Goal: Information Seeking & Learning: Learn about a topic

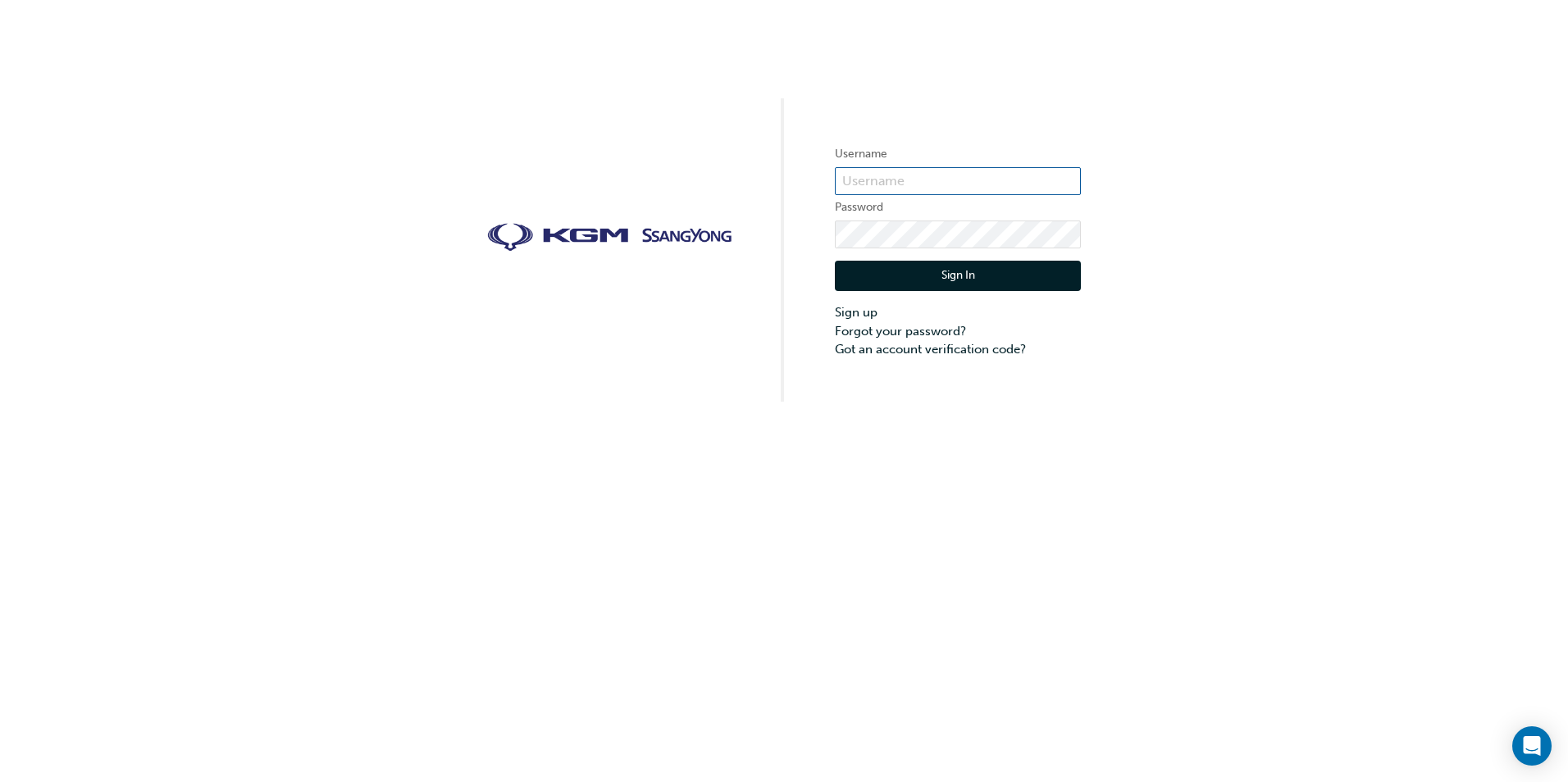
type input "[PERSON_NAME][DOMAIN_NAME][PERSON_NAME]"
click at [950, 276] on button "Sign In" at bounding box center [958, 276] width 246 height 31
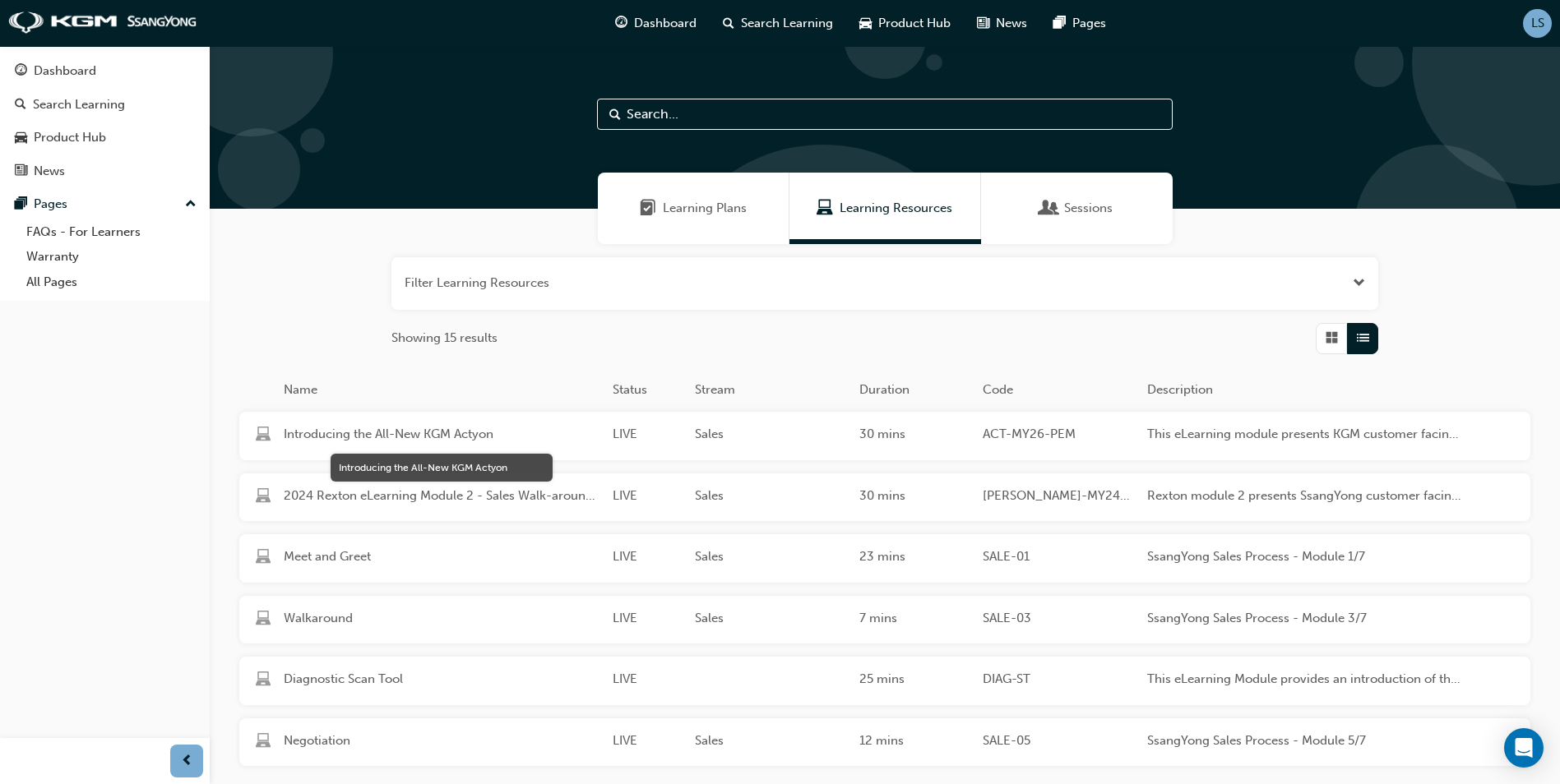
click at [440, 432] on span "Introducing the All-New KGM Actyon" at bounding box center [442, 435] width 315 height 19
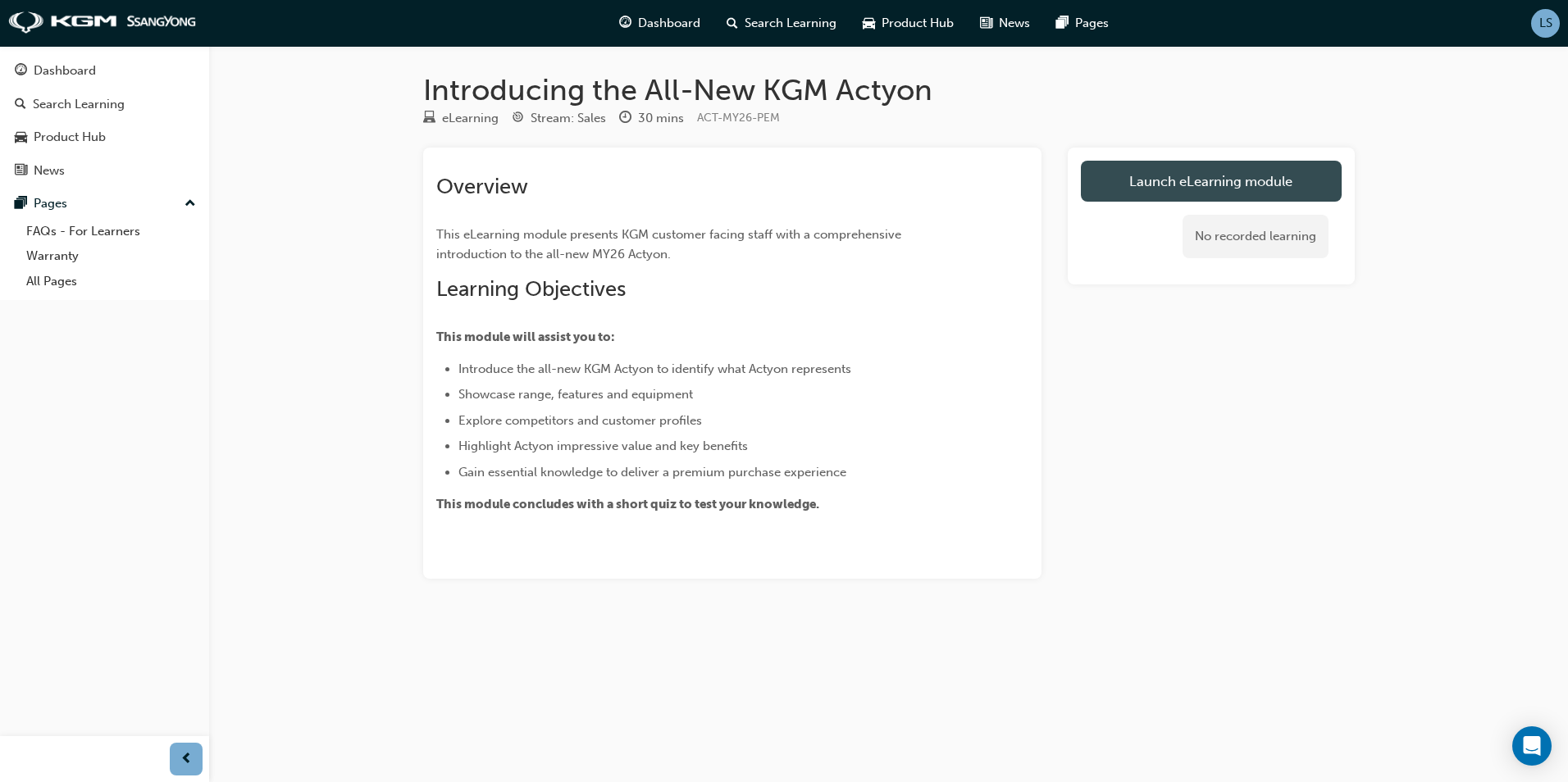
click at [1173, 173] on link "Launch eLearning module" at bounding box center [1212, 181] width 261 height 41
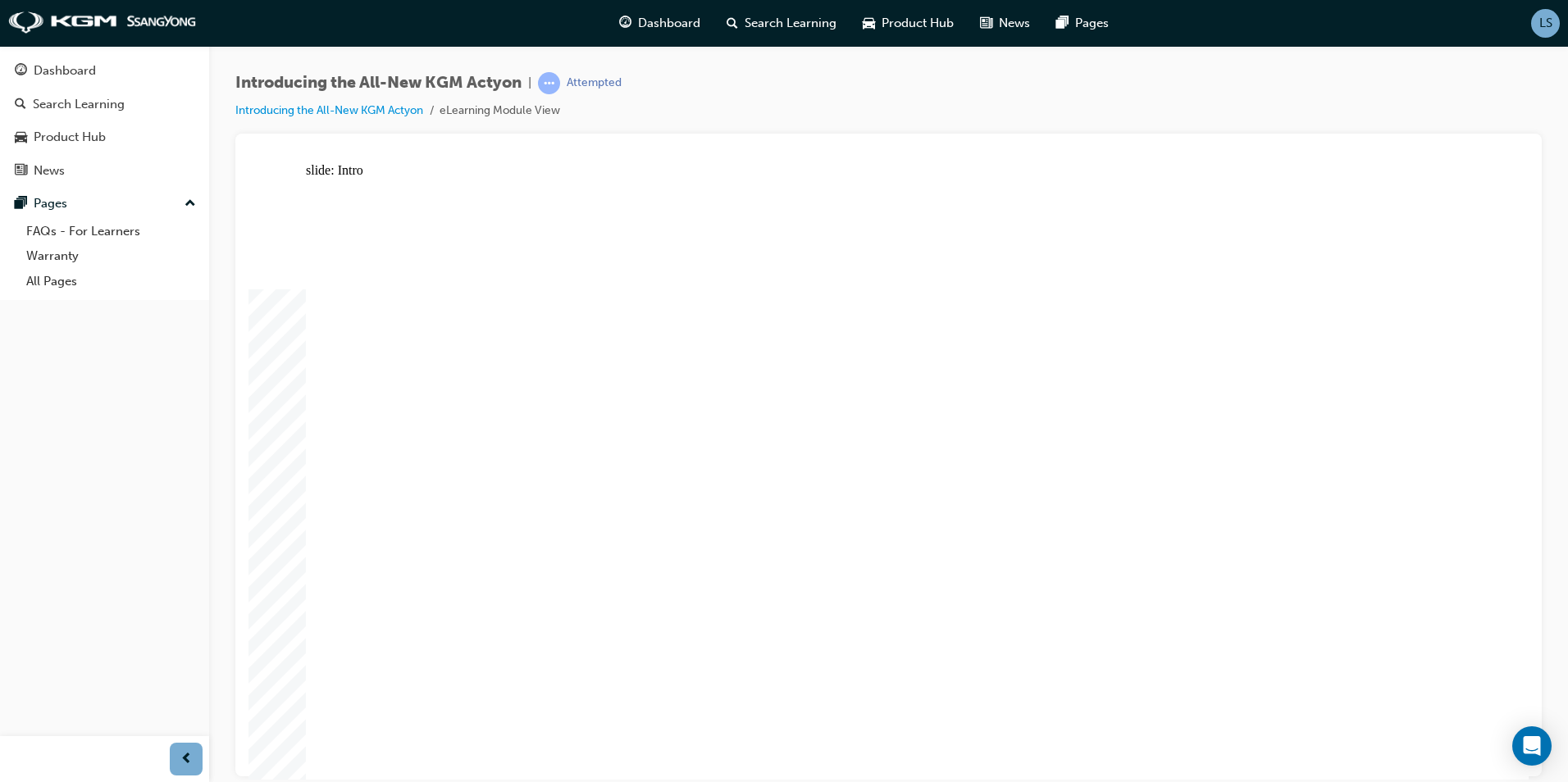
click at [1519, 333] on div "slide: Intro Rectangle 3 Rectangle 1 Rectangle 2 THE ALL-NEW KGM ACTYON SUV Rec…" at bounding box center [888, 471] width 1280 height 617
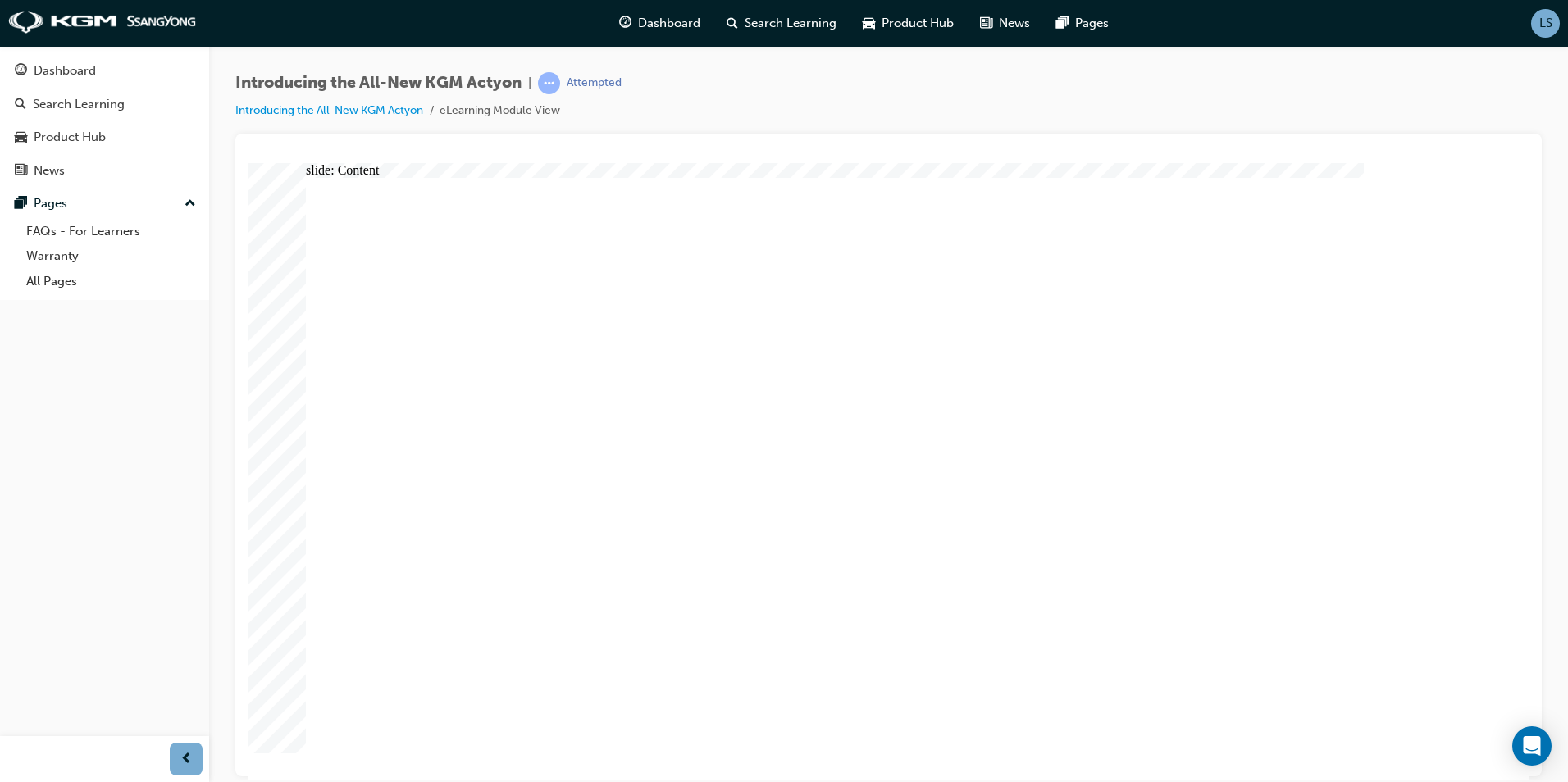
click at [1519, 295] on div "slide: Content Rectangle WELCOME TO ACTYON arrow_white.png arrow_white.png play…" at bounding box center [888, 471] width 1280 height 617
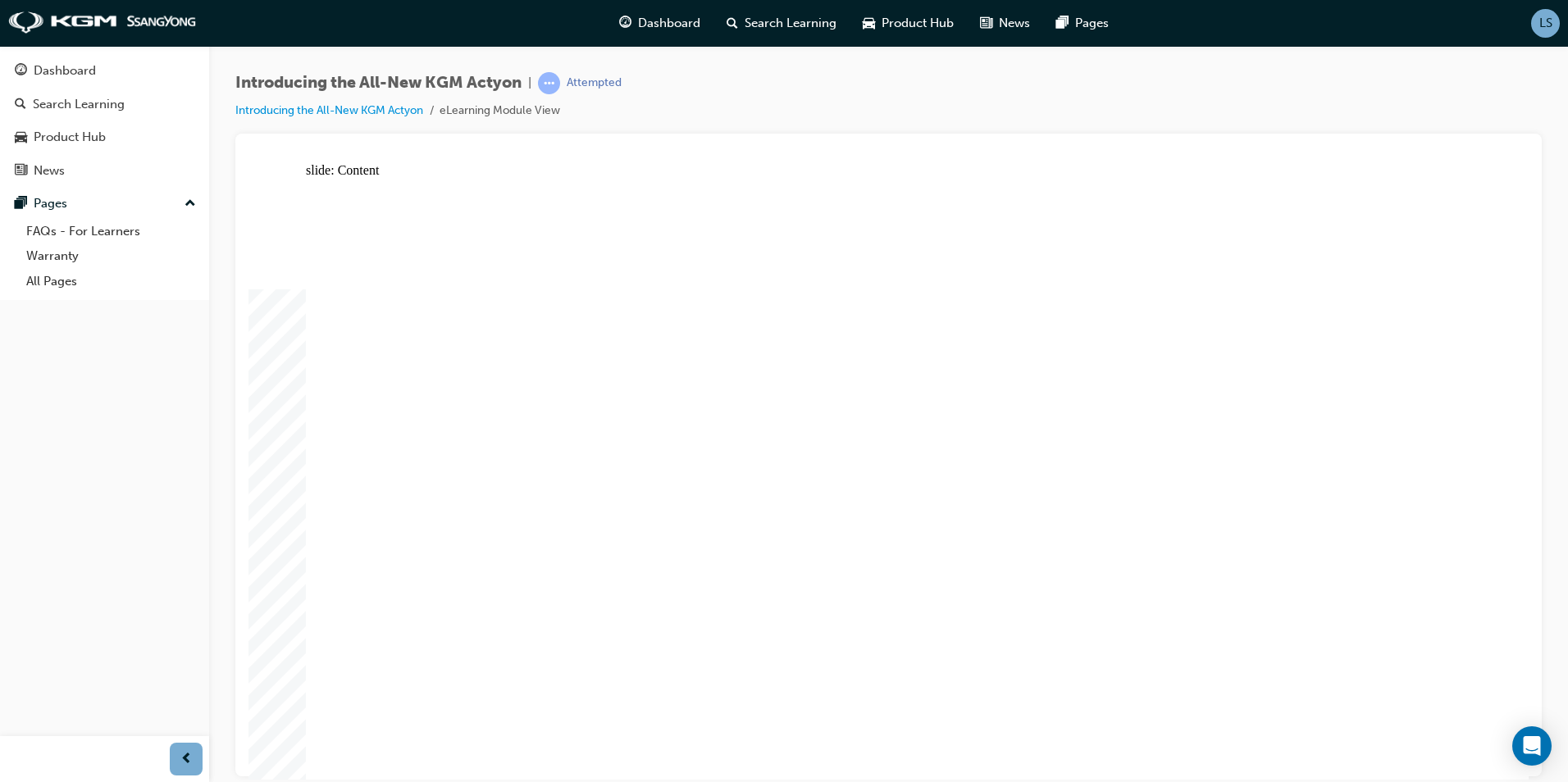
drag, startPoint x: 741, startPoint y: 458, endPoint x: 743, endPoint y: 472, distance: 14.1
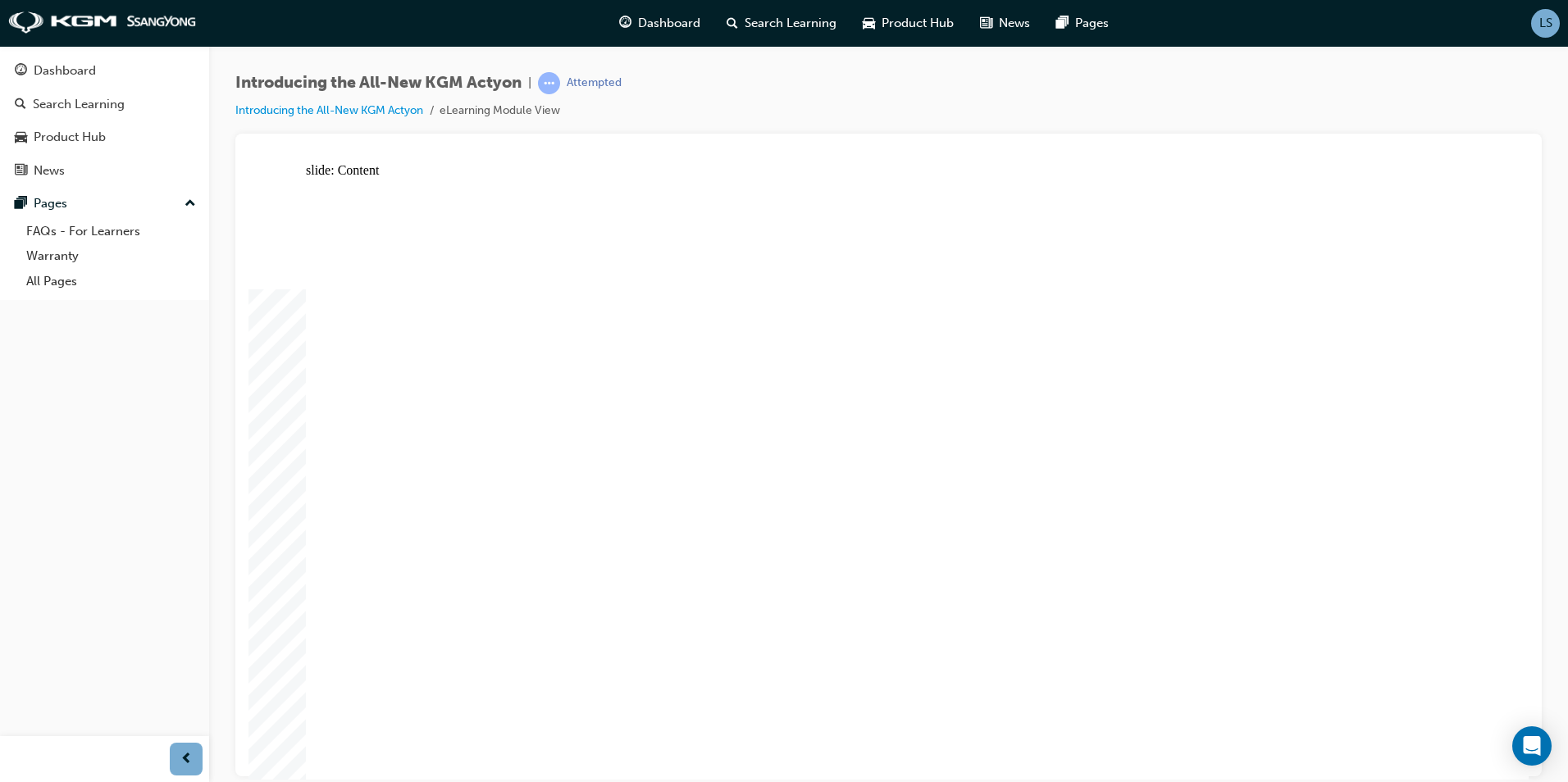
drag, startPoint x: 483, startPoint y: 550, endPoint x: 488, endPoint y: 567, distance: 17.7
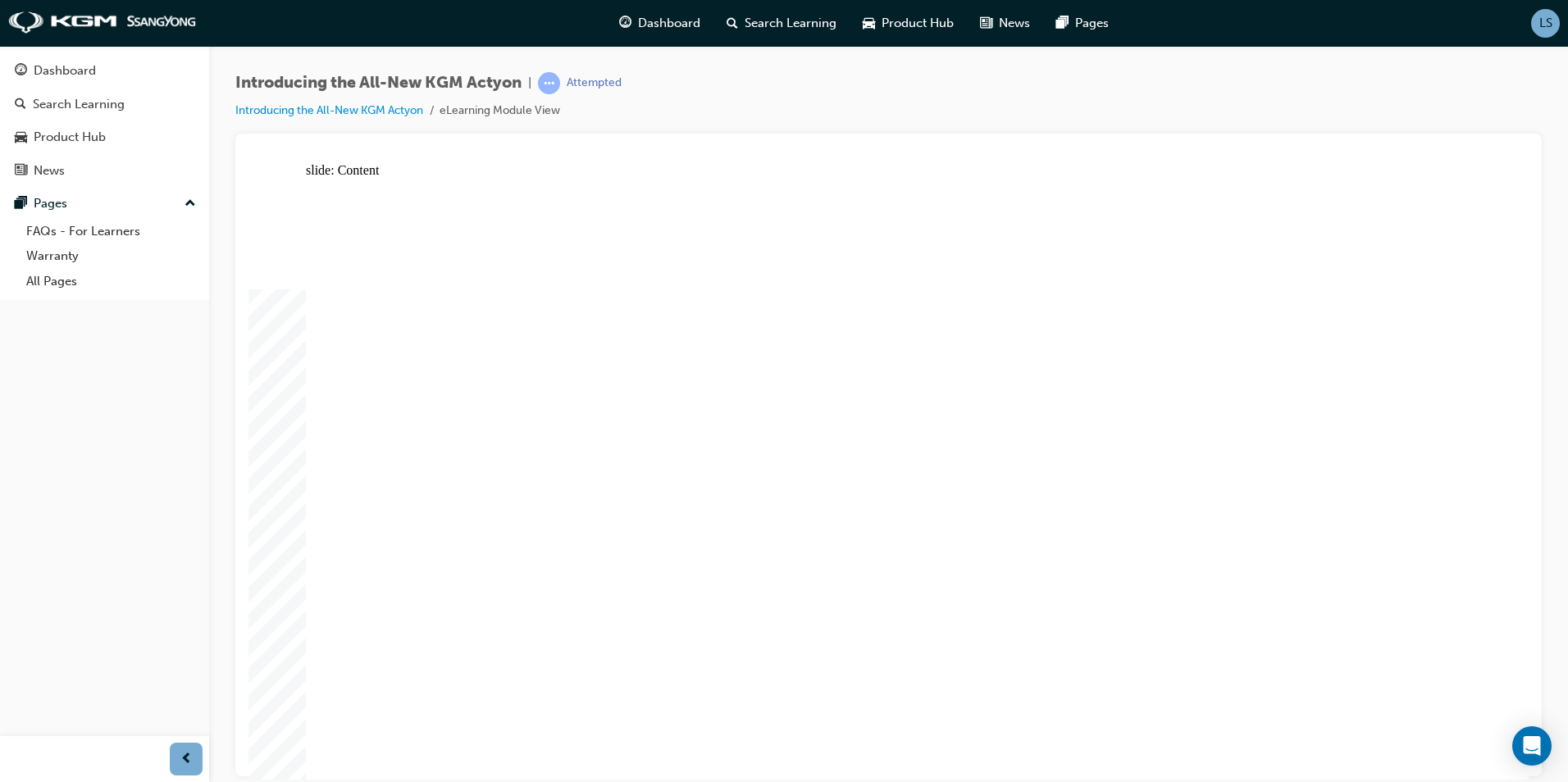
radio input "true"
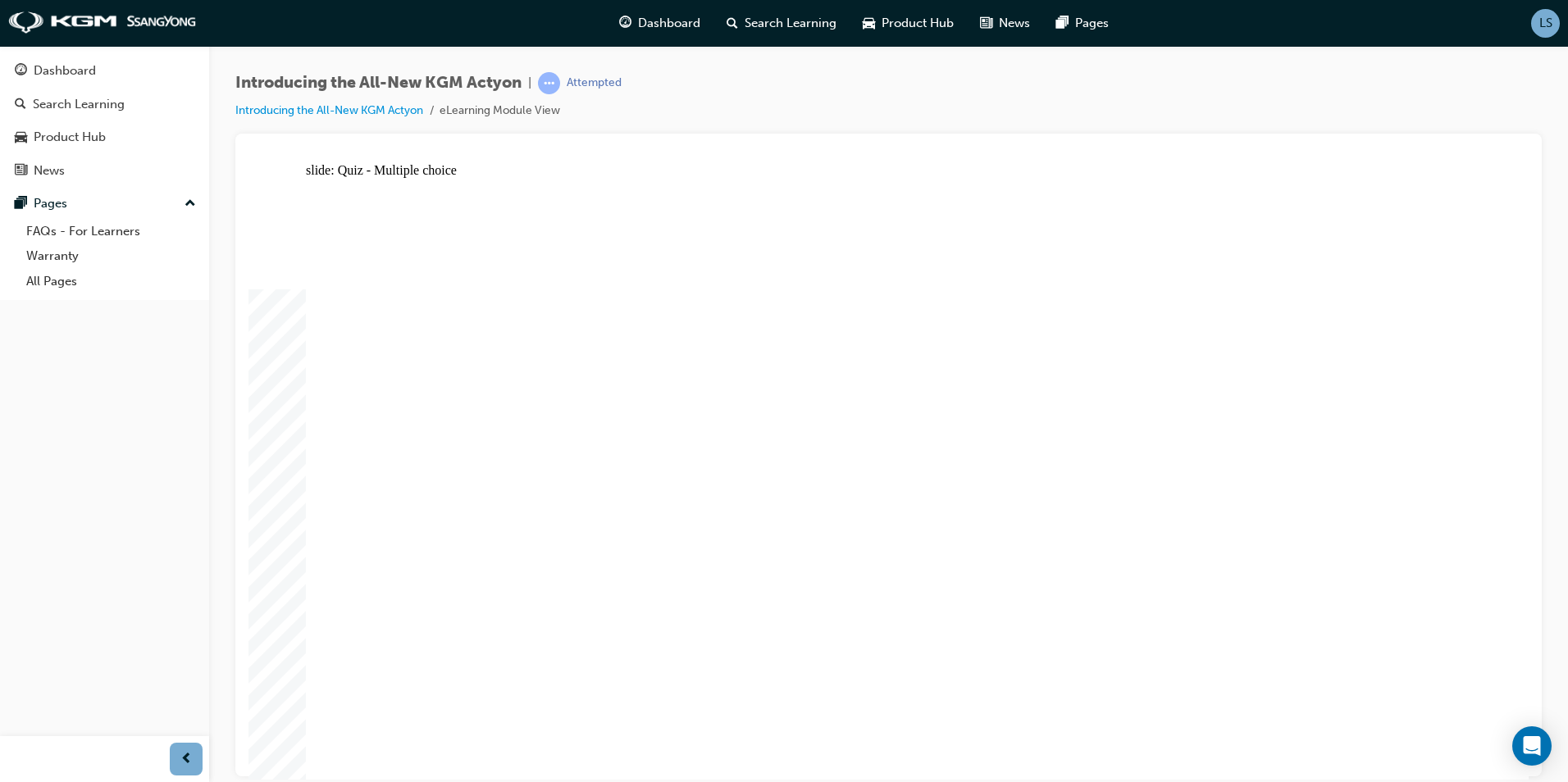
radio input "true"
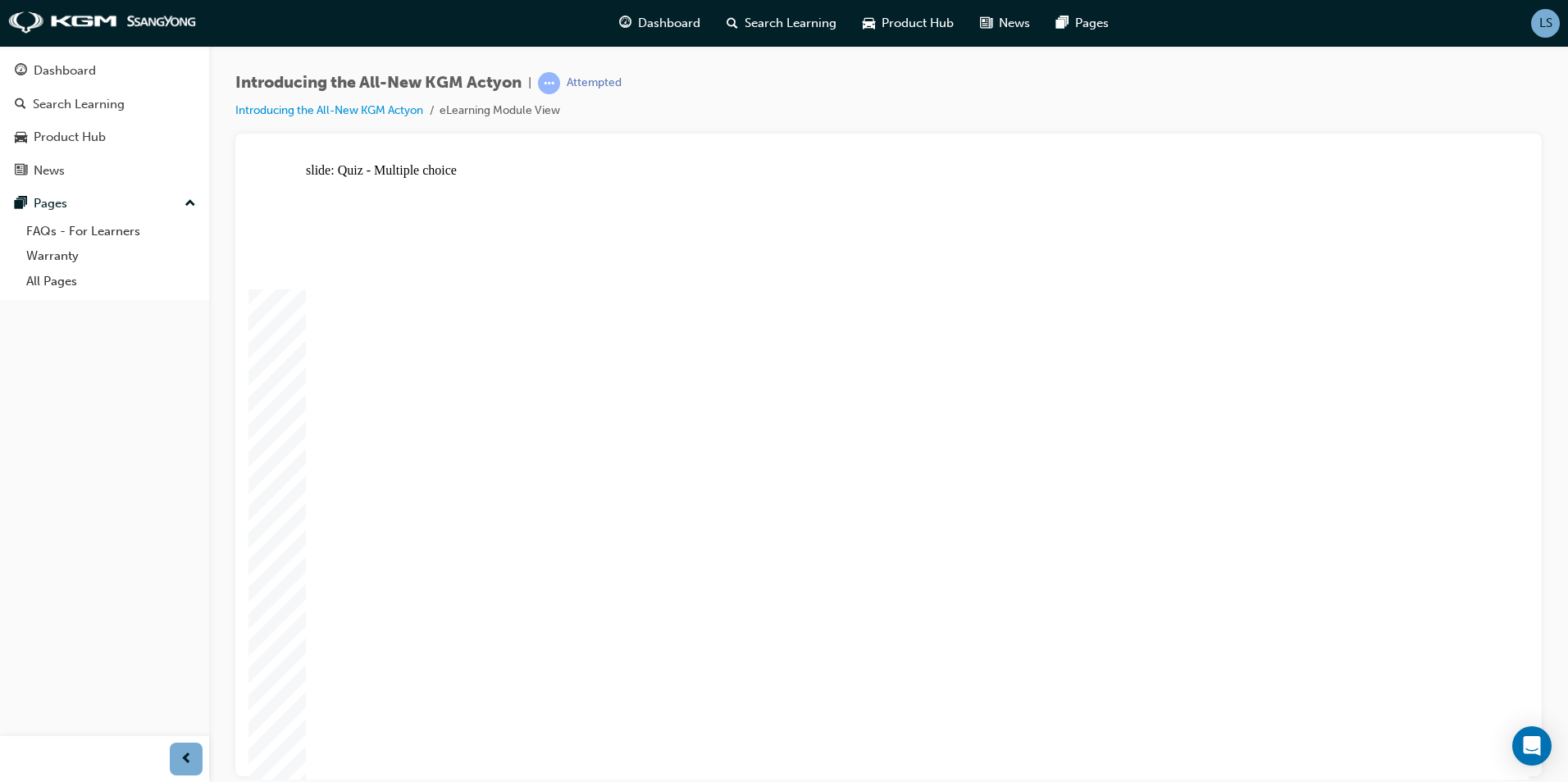
radio input "true"
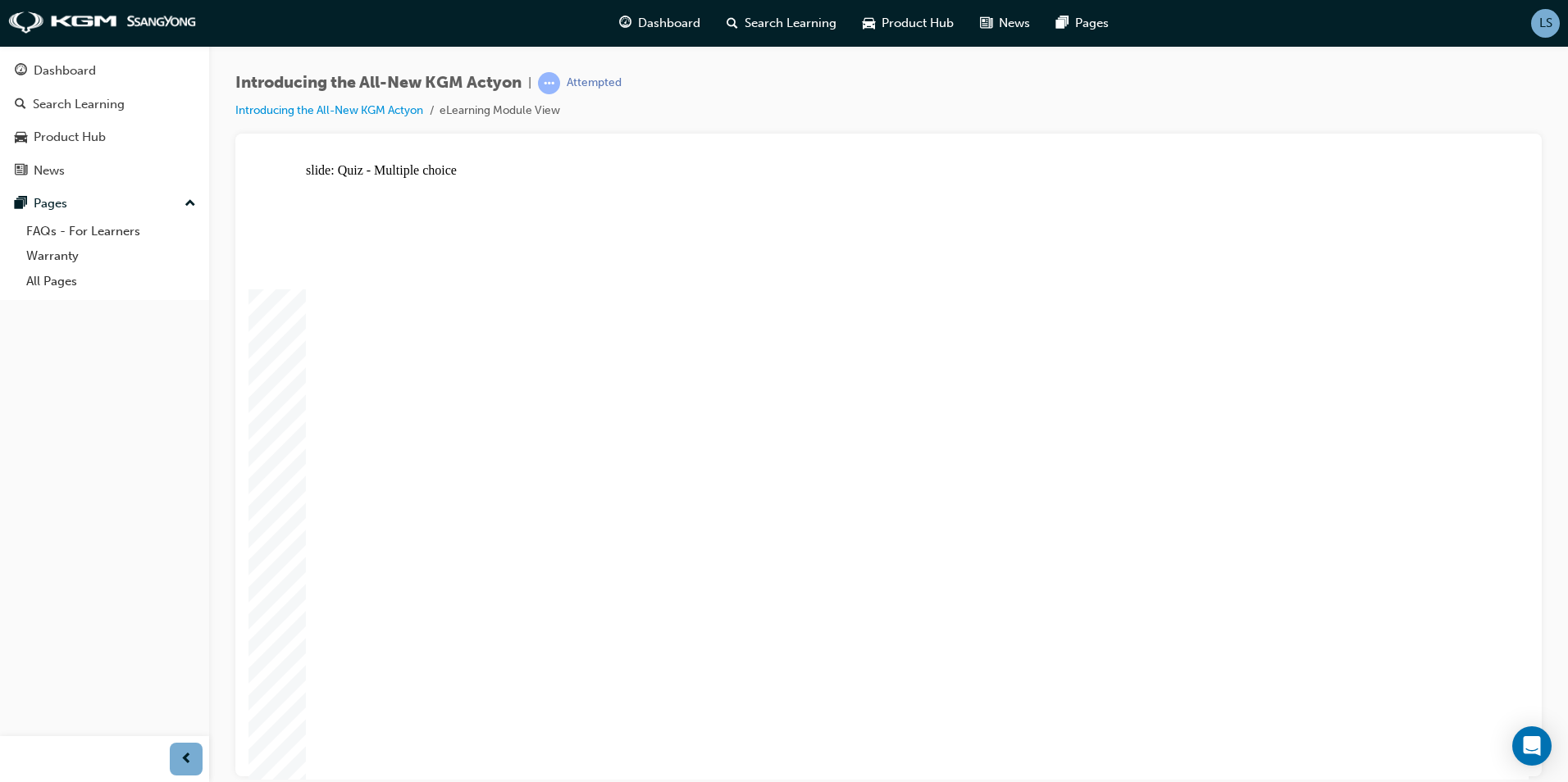
radio input "true"
